Goal: Task Accomplishment & Management: Complete application form

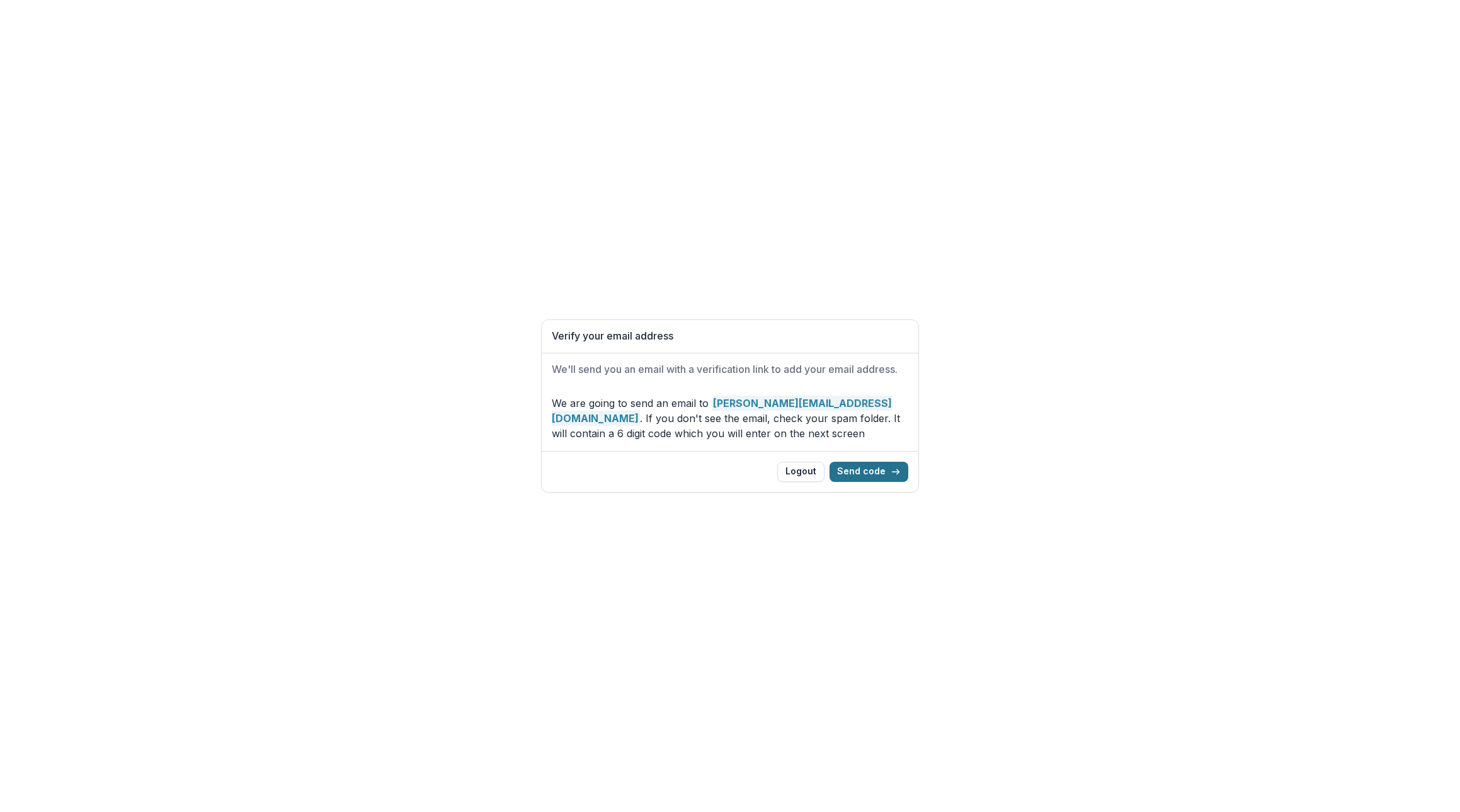
click at [888, 472] on button "Send code" at bounding box center [869, 471] width 78 height 20
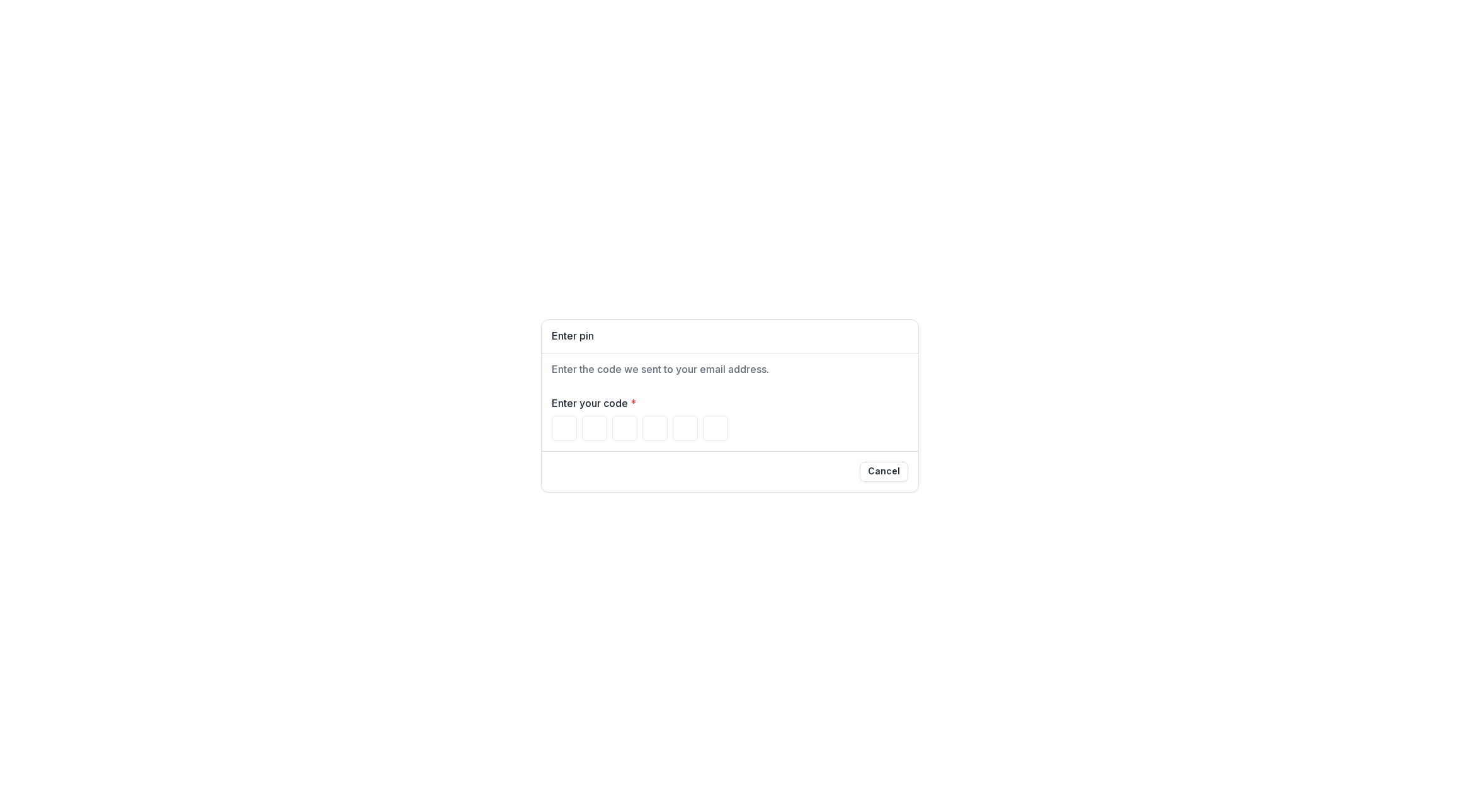
paste input "*"
type input "*"
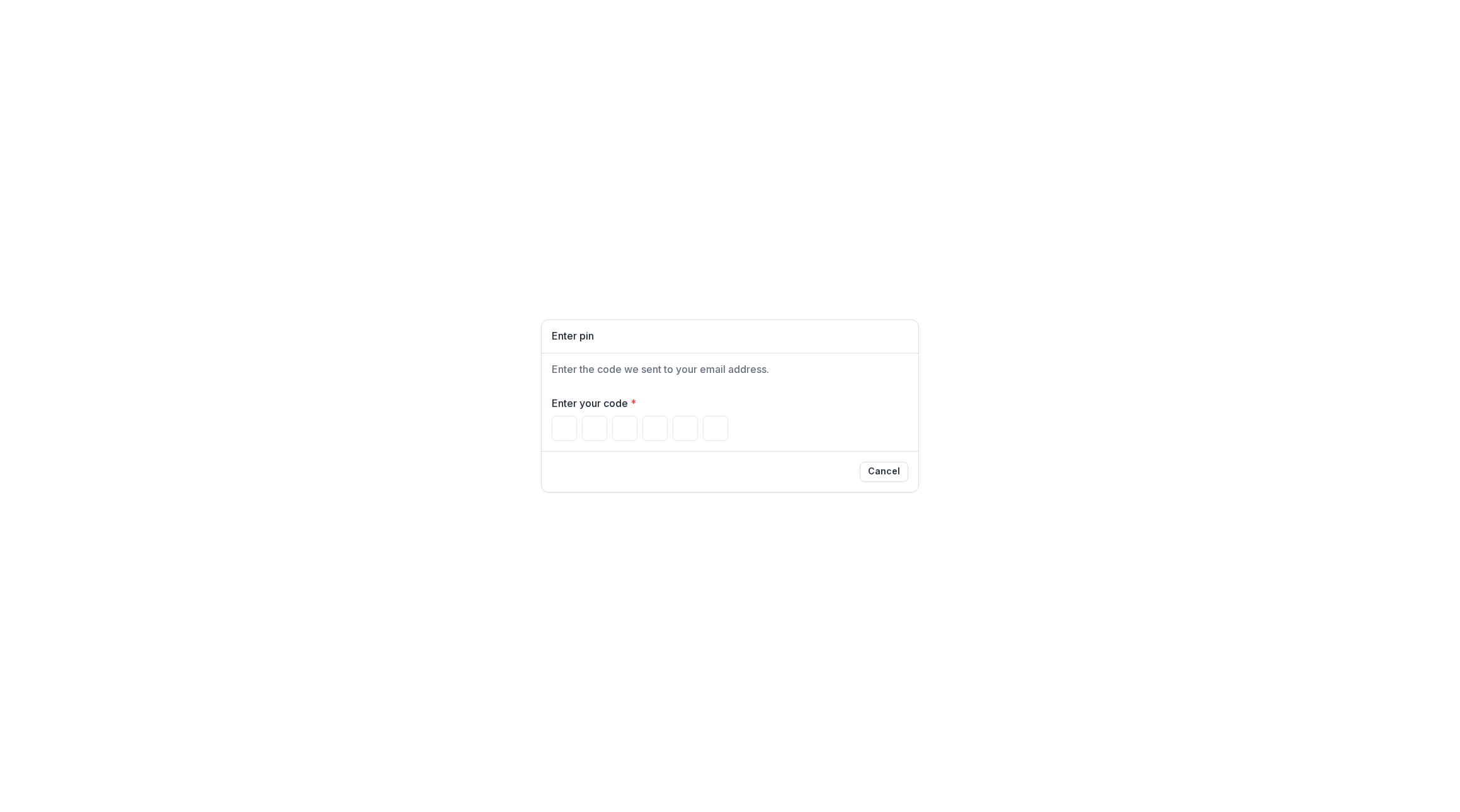
type input "*"
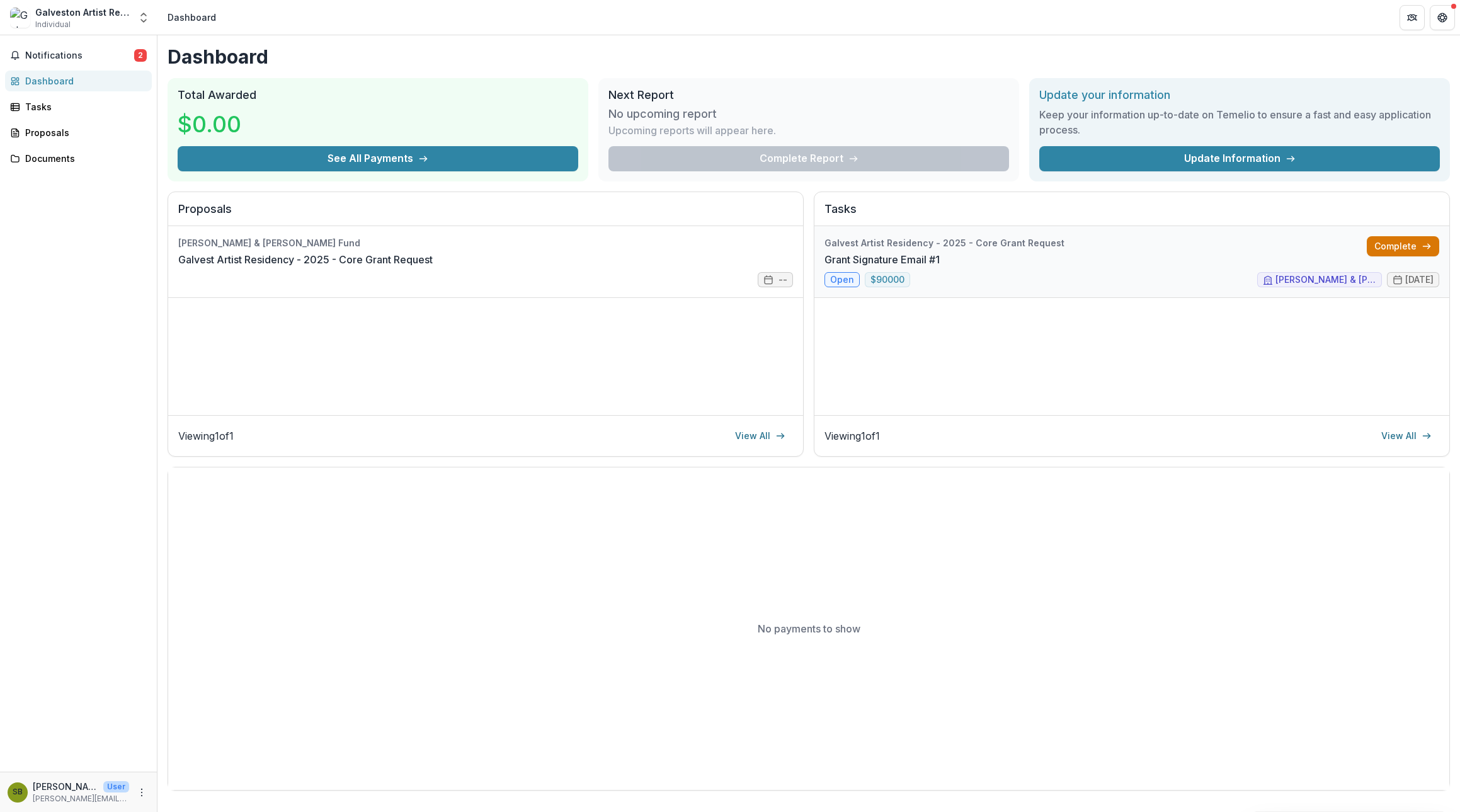
click at [1405, 242] on link "Complete" at bounding box center [1402, 246] width 73 height 20
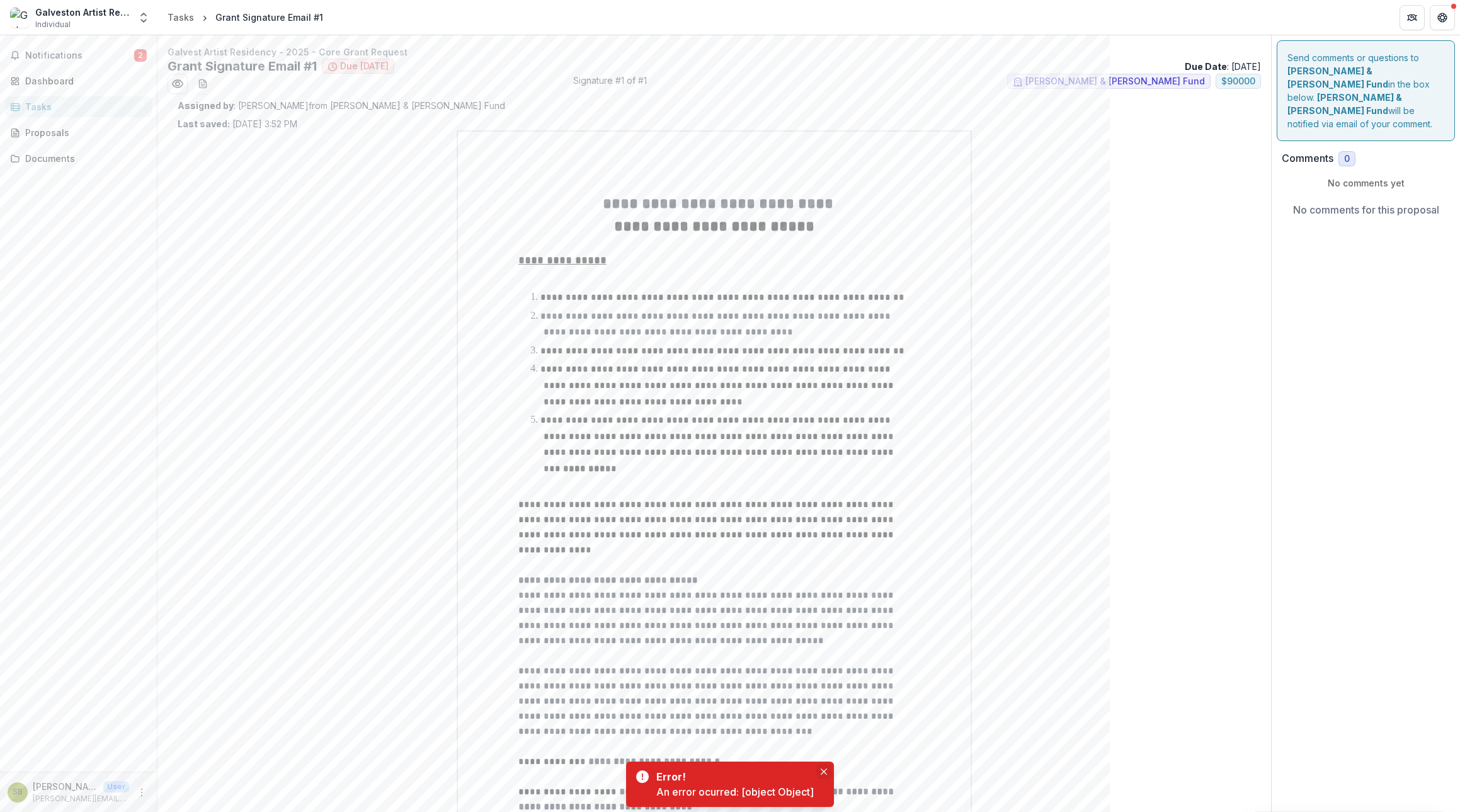
click at [822, 770] on icon "Close" at bounding box center [824, 771] width 6 height 6
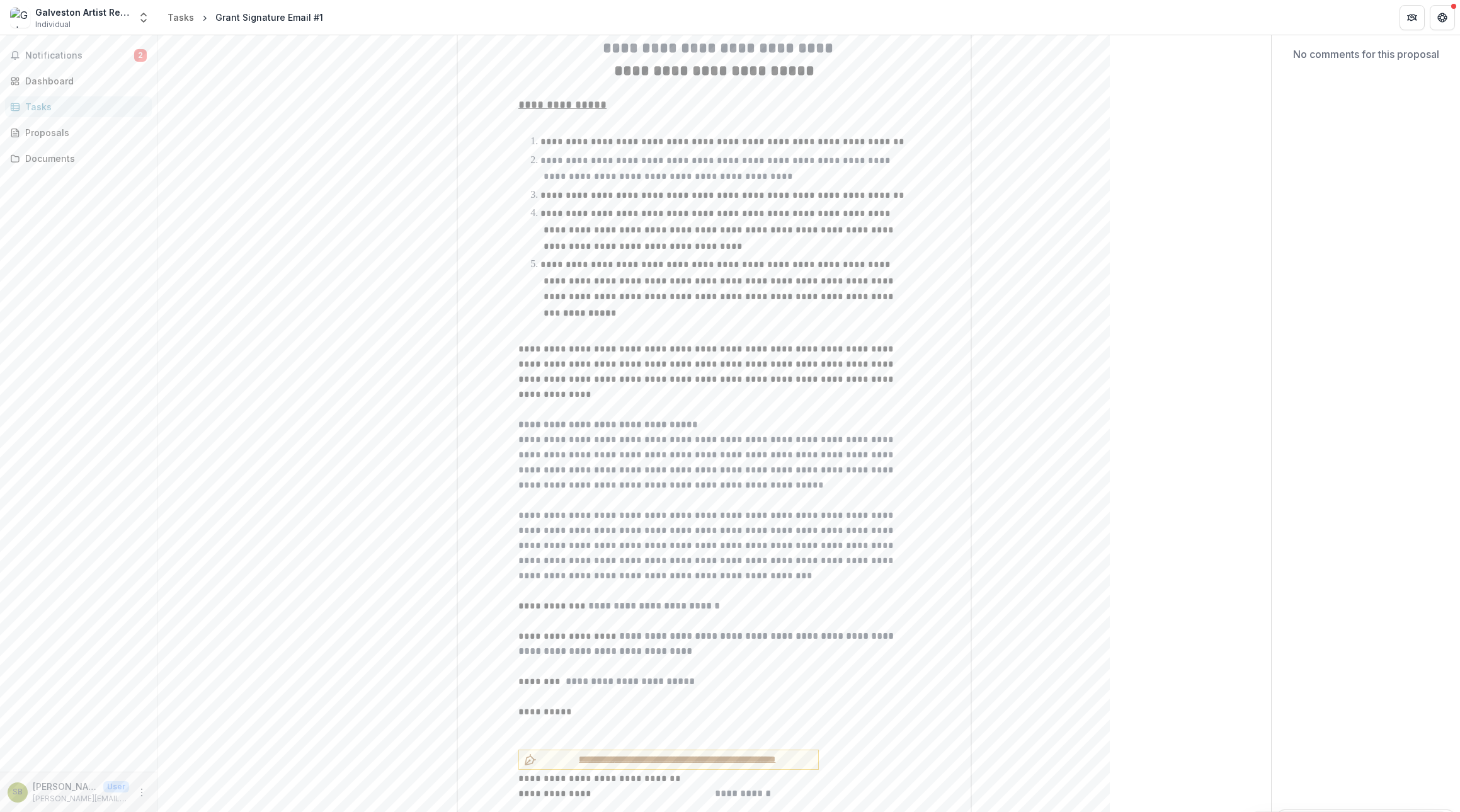
scroll to position [156, 0]
click at [619, 752] on span "**********" at bounding box center [677, 758] width 271 height 14
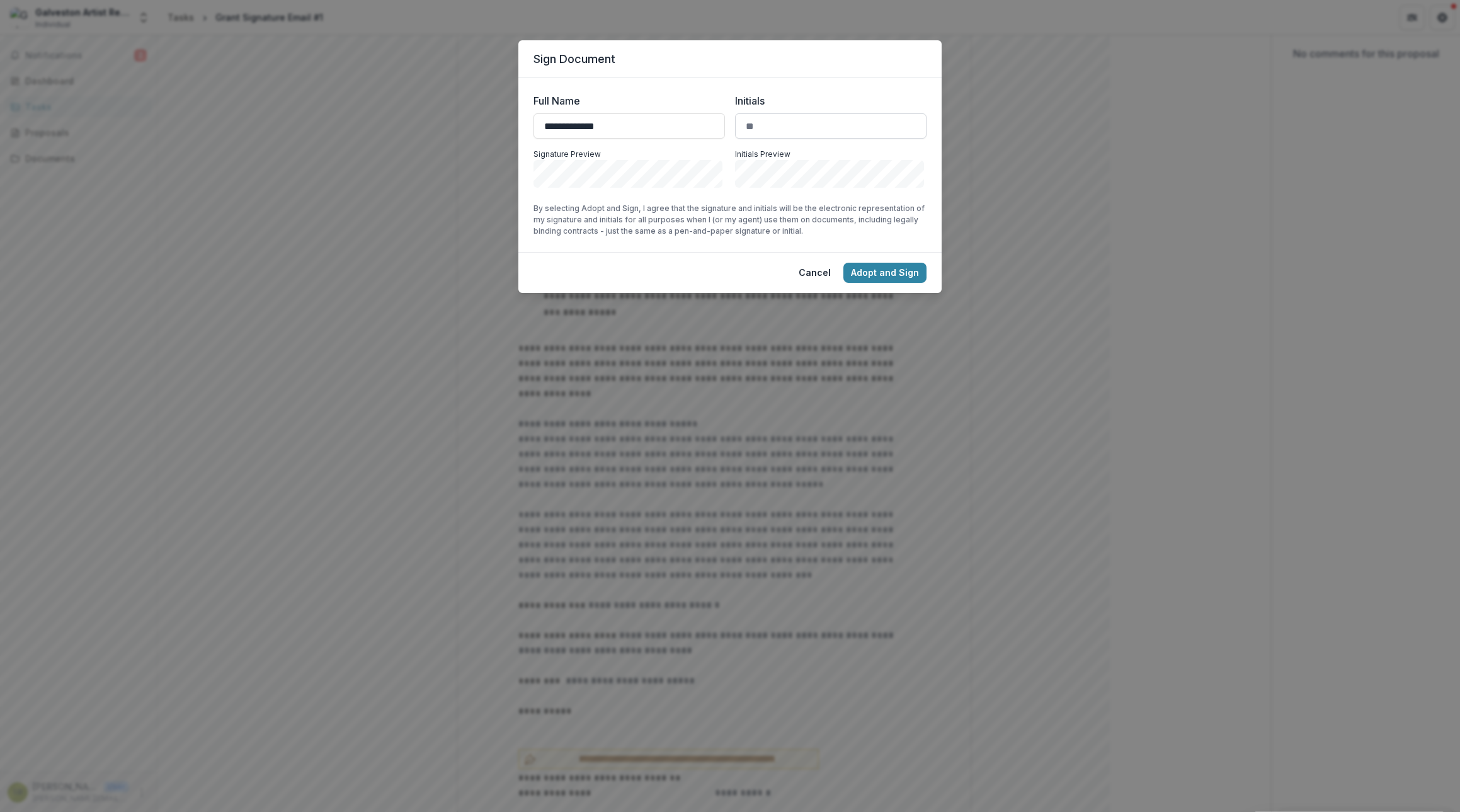
type input "**********"
click at [765, 122] on input "Initials" at bounding box center [830, 126] width 191 height 25
type input "**"
click at [892, 269] on button "Adopt and Sign" at bounding box center [885, 272] width 83 height 20
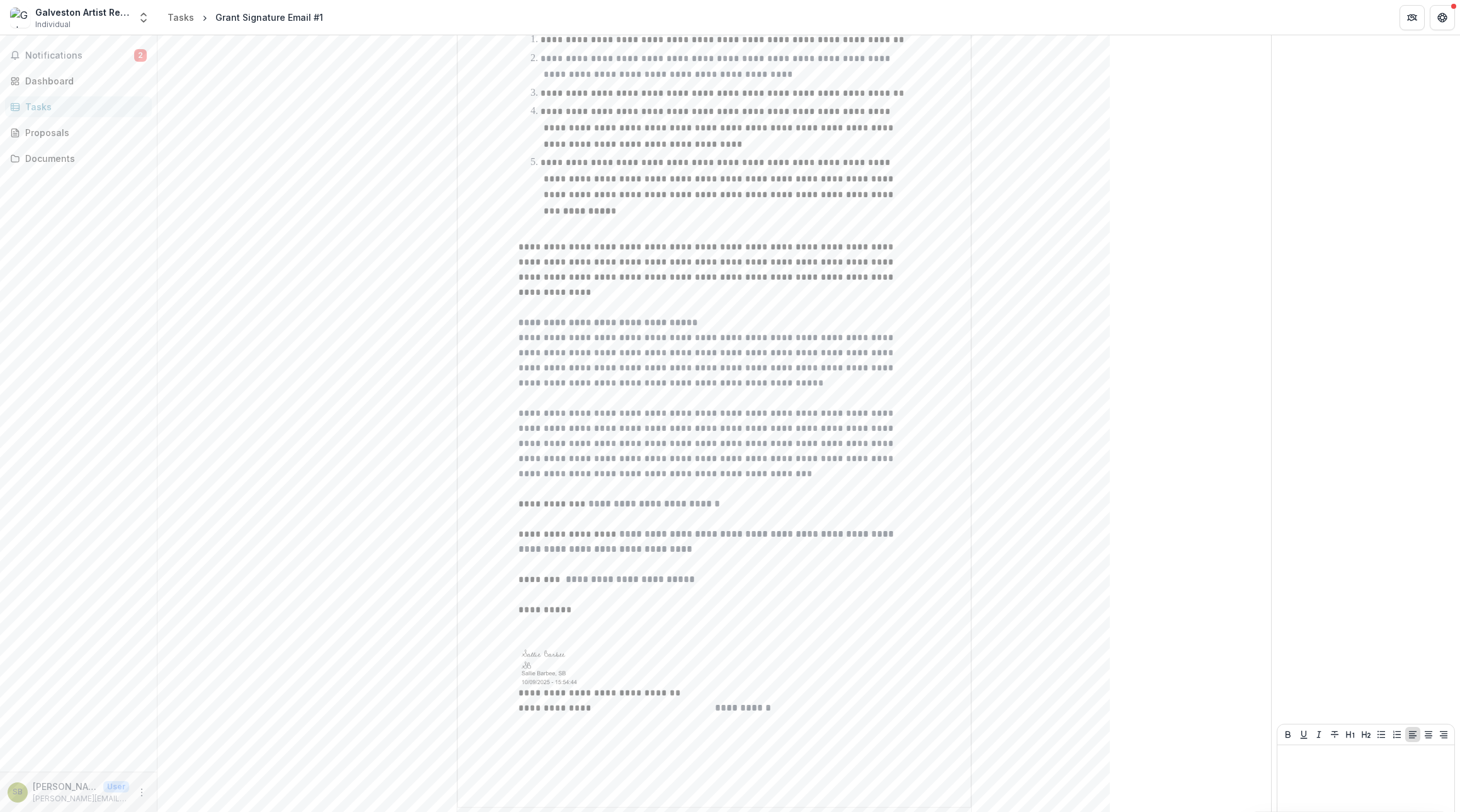
scroll to position [257, 0]
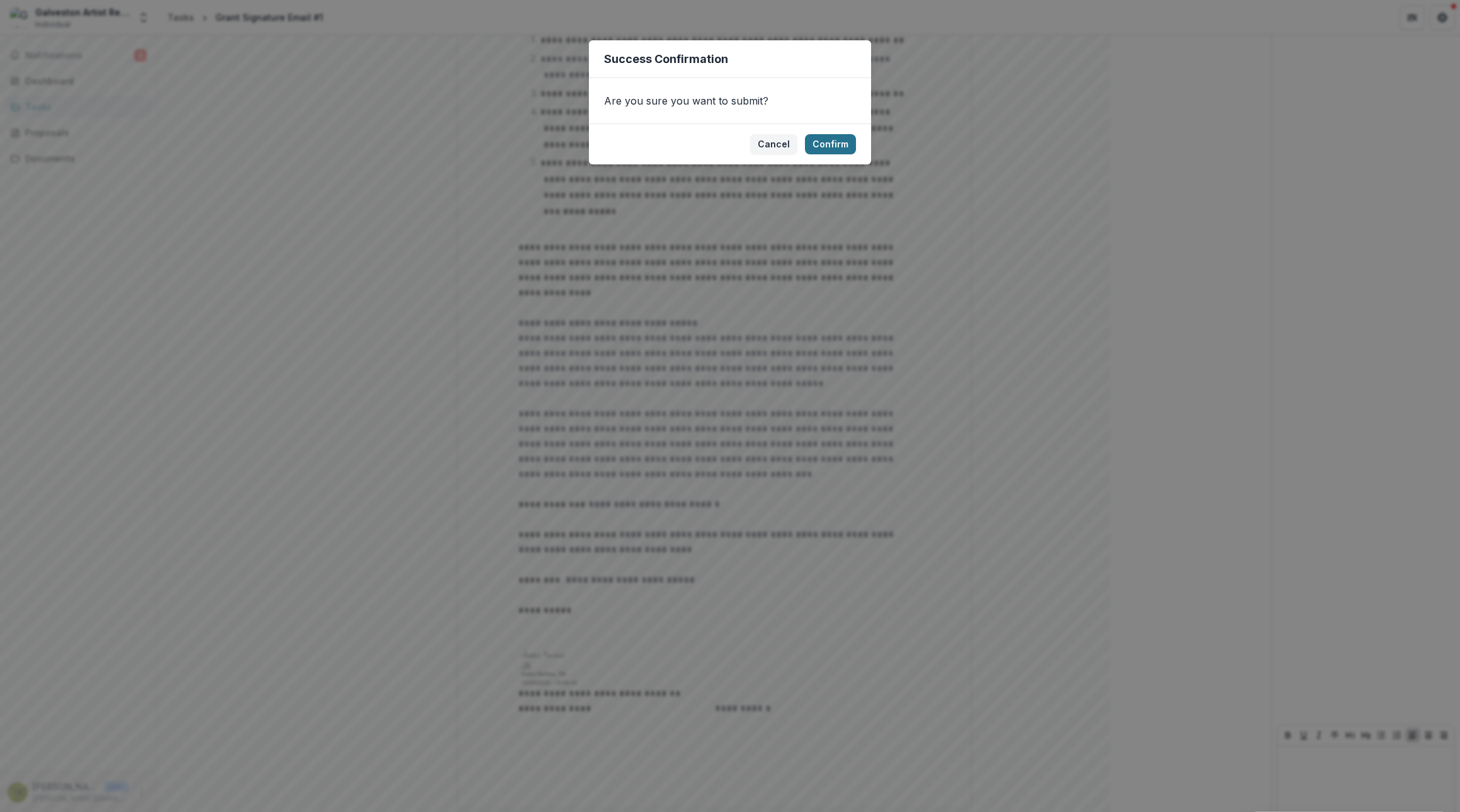
click at [838, 142] on button "Confirm" at bounding box center [830, 144] width 51 height 20
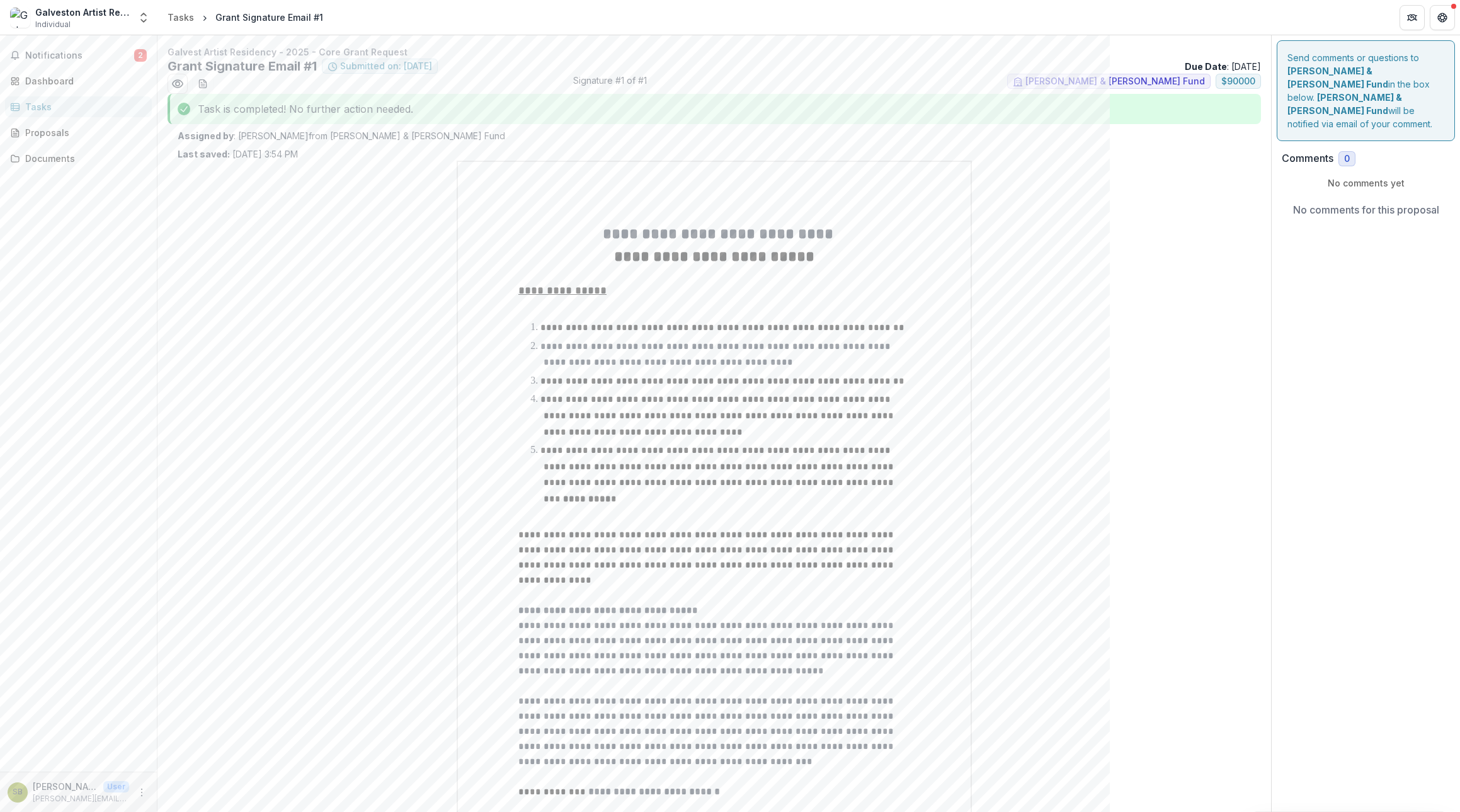
scroll to position [0, 0]
click at [202, 84] on line "download-word-button" at bounding box center [202, 84] width 4 height 0
click at [178, 84] on icon "Preview 4b0d3a70-ef31-4179-b0e1-5f1a6ed14f20.pdf" at bounding box center [178, 84] width 13 height 13
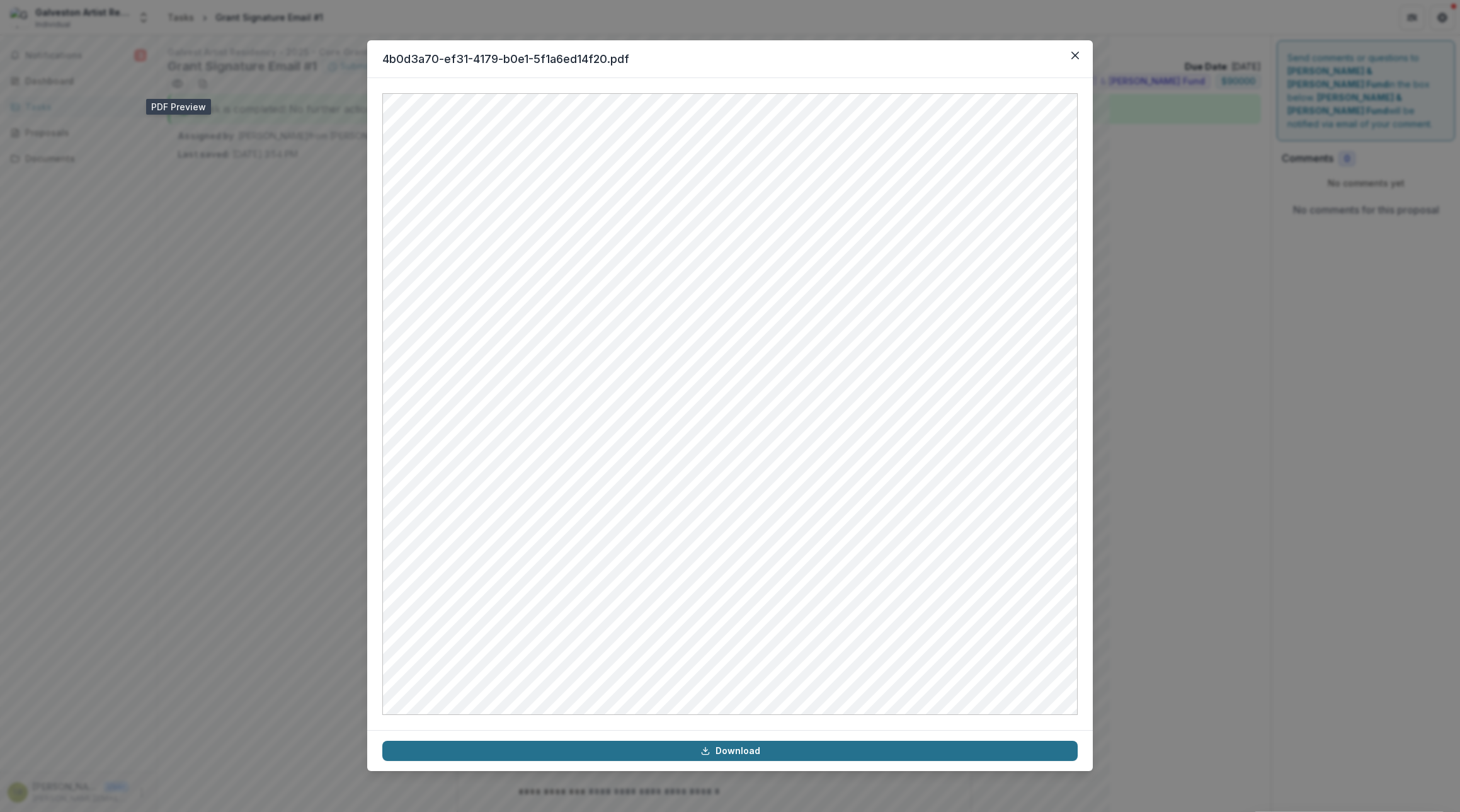
click at [750, 754] on link "Download" at bounding box center [730, 750] width 695 height 20
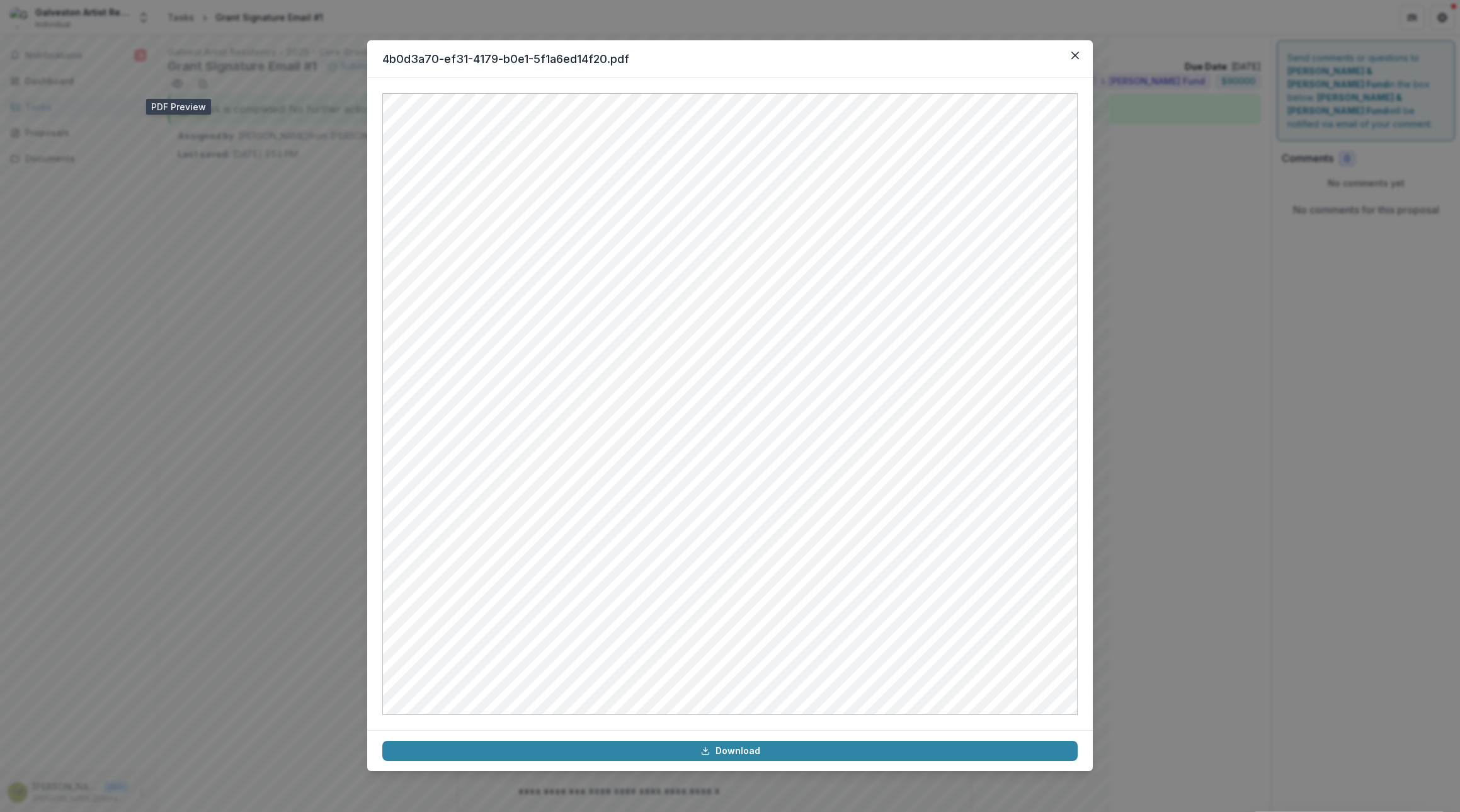
drag, startPoint x: 1079, startPoint y: 57, endPoint x: 943, endPoint y: 18, distance: 141.5
click at [1079, 57] on button "Close" at bounding box center [1074, 55] width 20 height 20
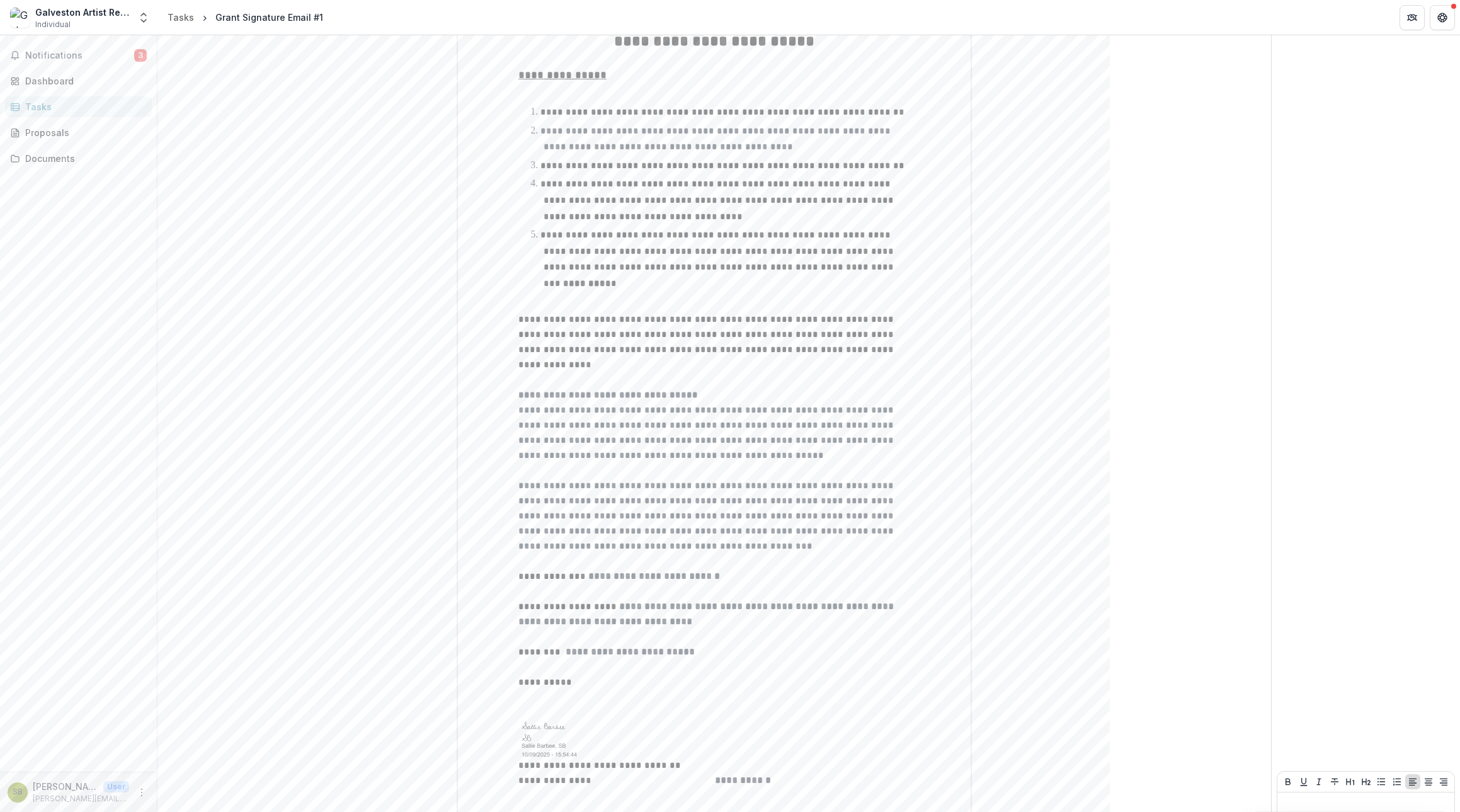
scroll to position [206, 0]
